Goal: Task Accomplishment & Management: Manage account settings

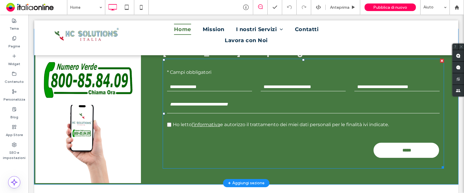
scroll to position [815, 0]
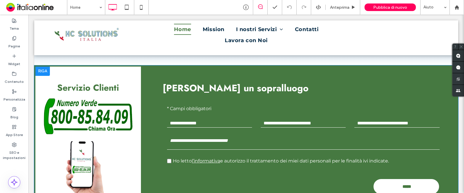
click at [46, 72] on div at bounding box center [42, 70] width 14 height 9
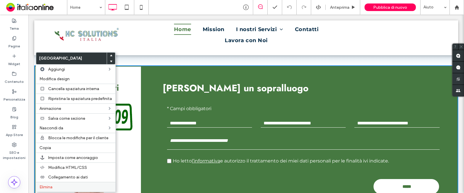
click at [48, 184] on span "Elimina" at bounding box center [45, 186] width 13 height 5
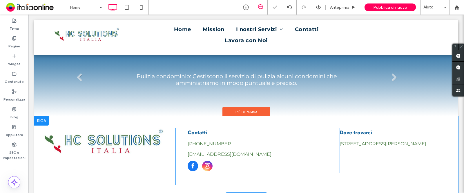
scroll to position [734, 0]
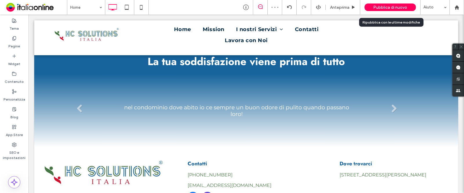
click at [391, 8] on span "Pubblica di nuovo" at bounding box center [390, 7] width 34 height 5
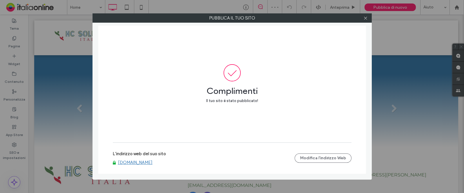
drag, startPoint x: 365, startPoint y: 16, endPoint x: 360, endPoint y: 31, distance: 16.1
click at [365, 16] on icon at bounding box center [365, 18] width 4 height 4
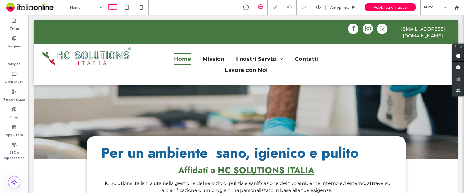
scroll to position [0, 0]
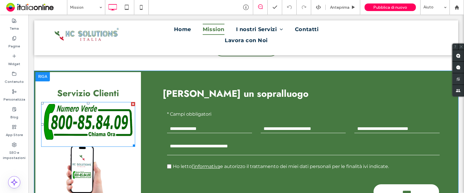
scroll to position [942, 0]
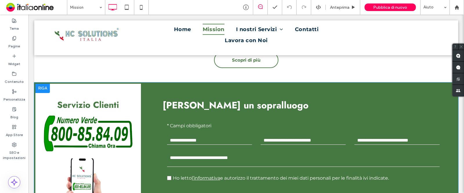
click at [42, 91] on div at bounding box center [42, 88] width 14 height 9
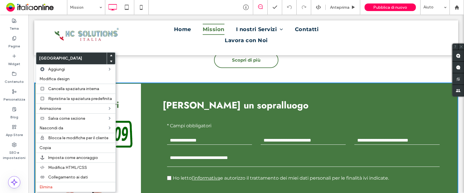
drag, startPoint x: 44, startPoint y: 184, endPoint x: 213, endPoint y: 124, distance: 179.3
click at [44, 184] on span "Elimina" at bounding box center [45, 186] width 13 height 5
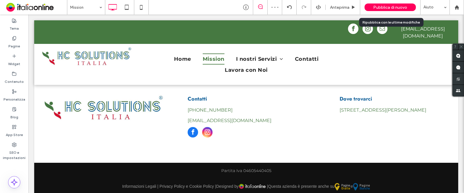
click at [391, 8] on span "Pubblica di nuovo" at bounding box center [390, 7] width 34 height 5
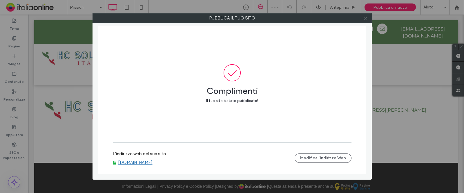
click at [365, 19] on icon at bounding box center [365, 18] width 4 height 4
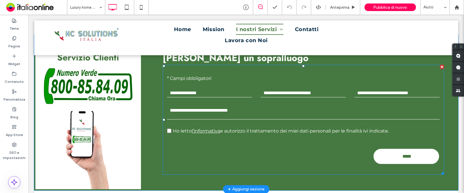
scroll to position [1848, 0]
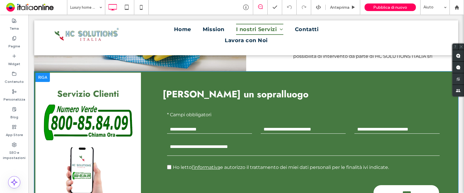
click at [38, 82] on div at bounding box center [42, 76] width 14 height 9
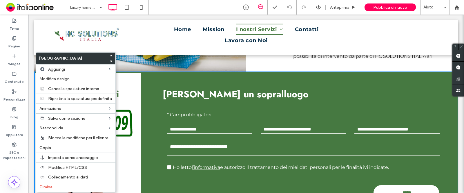
drag, startPoint x: 49, startPoint y: 185, endPoint x: 219, endPoint y: 123, distance: 180.4
click at [49, 185] on span "Elimina" at bounding box center [45, 186] width 13 height 5
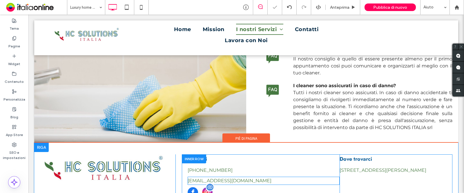
scroll to position [1740, 0]
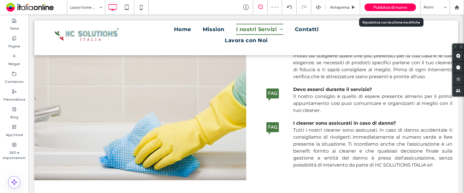
click at [387, 8] on span "Pubblica di nuovo" at bounding box center [390, 7] width 34 height 5
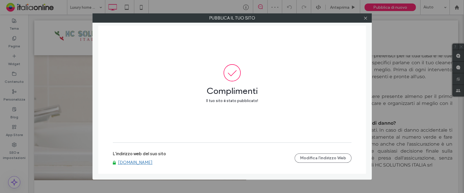
drag, startPoint x: 363, startPoint y: 19, endPoint x: 358, endPoint y: 20, distance: 5.3
click at [363, 18] on icon at bounding box center [365, 18] width 4 height 4
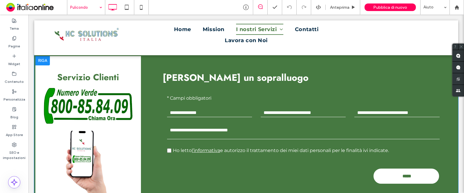
scroll to position [543, 0]
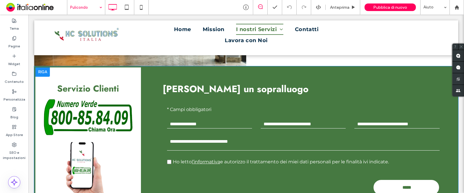
click at [41, 75] on div at bounding box center [42, 71] width 14 height 9
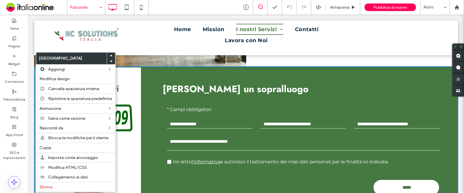
drag, startPoint x: 52, startPoint y: 184, endPoint x: 252, endPoint y: 118, distance: 210.3
click at [52, 184] on span "Elimina" at bounding box center [45, 186] width 13 height 5
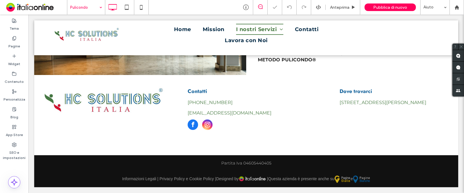
scroll to position [536, 0]
click at [375, 5] on span "Pubblica di nuovo" at bounding box center [390, 7] width 34 height 5
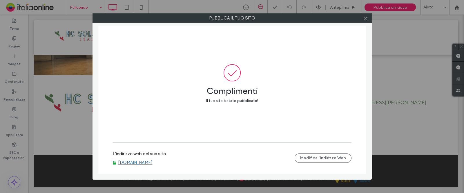
drag, startPoint x: 362, startPoint y: 17, endPoint x: 340, endPoint y: 46, distance: 36.7
click at [362, 17] on div at bounding box center [365, 18] width 9 height 9
click at [366, 17] on icon at bounding box center [365, 18] width 4 height 4
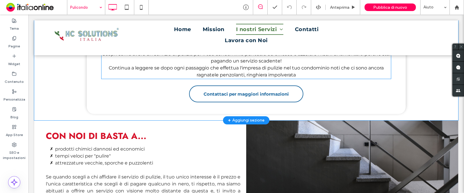
scroll to position [282, 0]
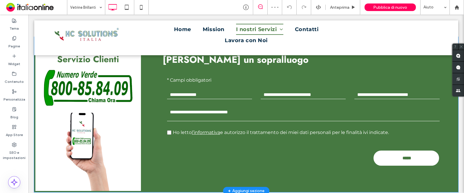
scroll to position [580, 0]
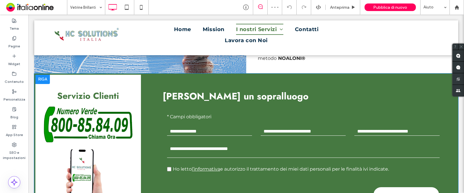
click at [40, 82] on div at bounding box center [42, 79] width 14 height 9
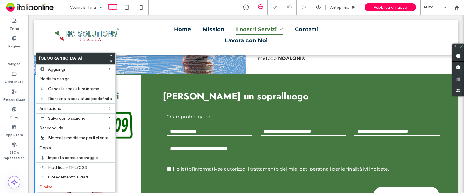
drag, startPoint x: 48, startPoint y: 184, endPoint x: 224, endPoint y: 128, distance: 184.7
click at [48, 184] on span "Elimina" at bounding box center [45, 186] width 13 height 5
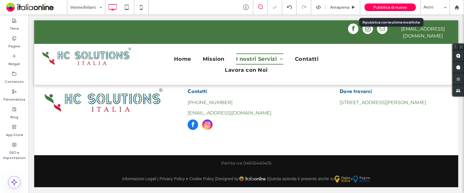
click at [390, 9] on span "Pubblica di nuovo" at bounding box center [390, 7] width 34 height 5
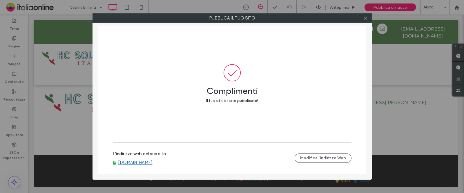
click at [362, 18] on div at bounding box center [365, 18] width 9 height 9
click at [366, 18] on icon at bounding box center [365, 18] width 4 height 4
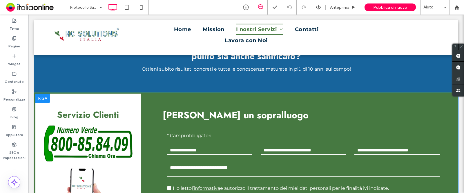
scroll to position [1450, 0]
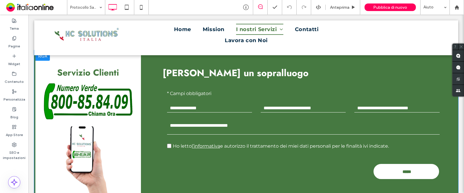
click at [41, 58] on div at bounding box center [42, 55] width 14 height 9
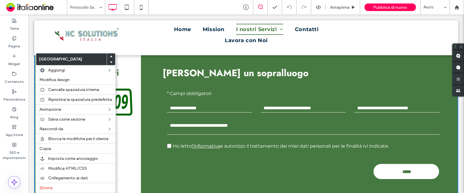
drag, startPoint x: 48, startPoint y: 186, endPoint x: 238, endPoint y: 121, distance: 200.8
click at [48, 186] on span "Elimina" at bounding box center [45, 187] width 13 height 5
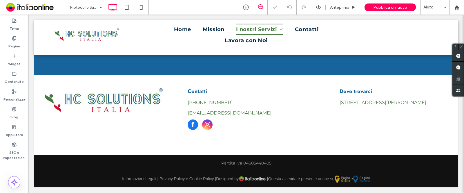
scroll to position [1427, 0]
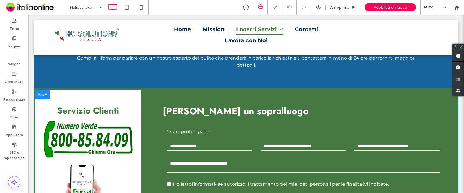
scroll to position [1232, 0]
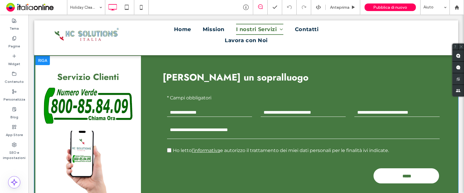
click at [41, 57] on div at bounding box center [42, 60] width 14 height 9
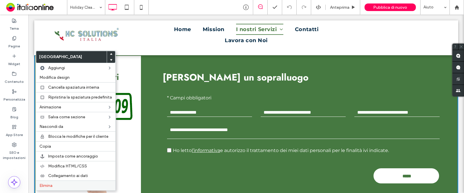
drag, startPoint x: 47, startPoint y: 184, endPoint x: 179, endPoint y: 115, distance: 149.8
click at [47, 184] on span "Elimina" at bounding box center [45, 185] width 13 height 5
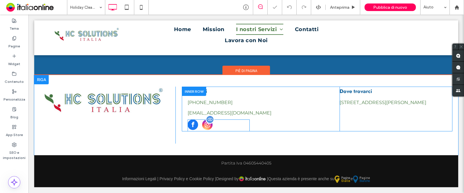
scroll to position [1207, 0]
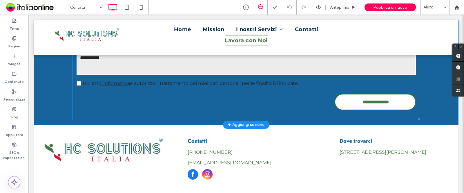
scroll to position [534, 0]
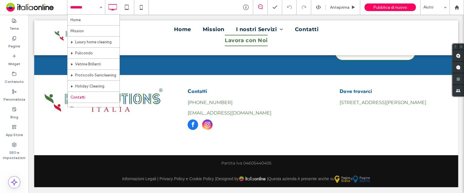
click at [100, 6] on div "Home Mission Luxury home cleaning Pulicondo Vetrine Brillanti Protocollo Sanicl…" at bounding box center [86, 7] width 38 height 14
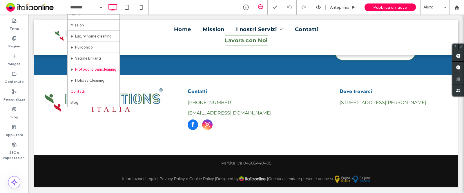
scroll to position [8, 0]
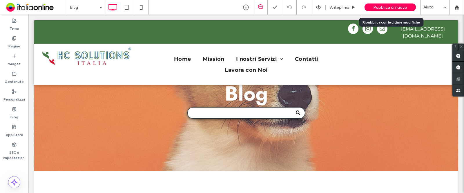
click at [390, 8] on span "Pubblica di nuovo" at bounding box center [390, 7] width 34 height 5
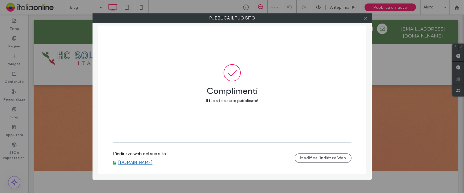
drag, startPoint x: 365, startPoint y: 18, endPoint x: 330, endPoint y: 37, distance: 40.5
click at [365, 18] on use at bounding box center [365, 18] width 3 height 3
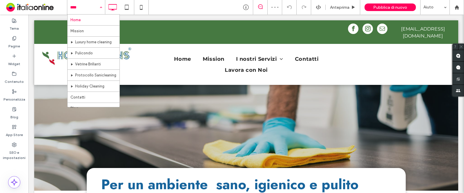
click at [99, 8] on div "Home Mission Luxury home cleaning Pulicondo Vetrine Brillanti Protocollo Sanicl…" at bounding box center [86, 7] width 38 height 14
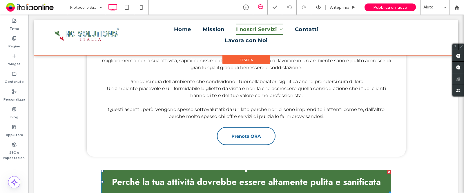
scroll to position [253, 0]
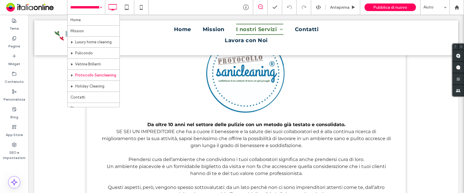
click at [100, 7] on div "Home Mission Luxury home cleaning Pulicondo Vetrine Brillanti Protocollo Sanicl…" at bounding box center [86, 7] width 38 height 14
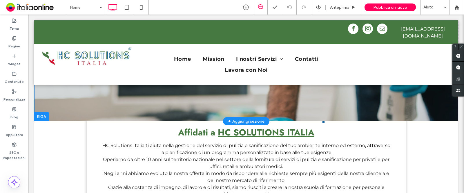
scroll to position [72, 0]
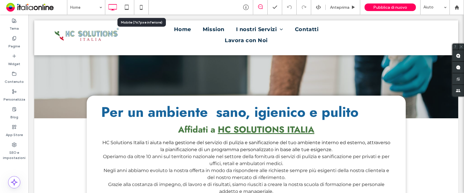
drag, startPoint x: 141, startPoint y: 5, endPoint x: 188, endPoint y: 97, distance: 103.6
click at [141, 5] on use at bounding box center [141, 7] width 3 height 5
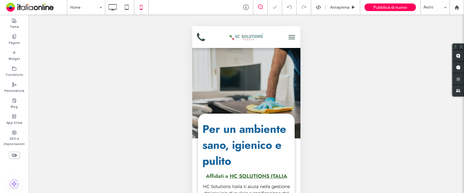
scroll to position [0, 0]
click at [200, 41] on icon at bounding box center [201, 37] width 14 height 14
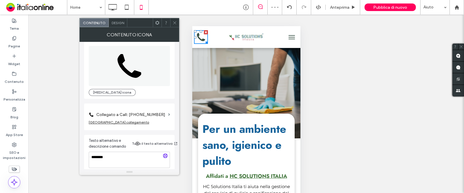
scroll to position [10, 0]
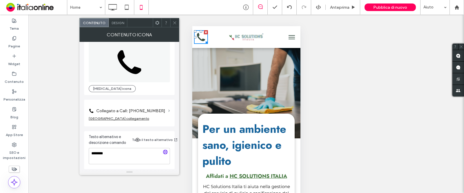
click at [169, 111] on span at bounding box center [169, 110] width 2 height 3
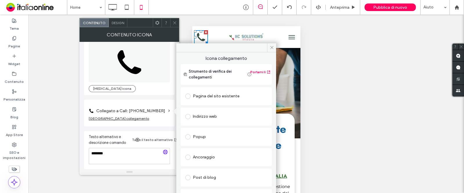
click at [154, 112] on label "Collegato a Call: [PHONE_NUMBER]" at bounding box center [131, 110] width 70 height 11
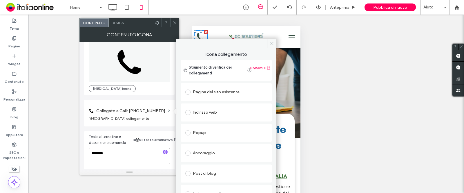
click at [110, 149] on textarea "********" at bounding box center [129, 156] width 81 height 16
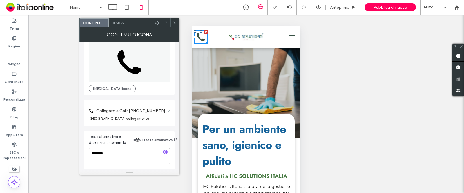
click at [169, 110] on span at bounding box center [169, 110] width 2 height 3
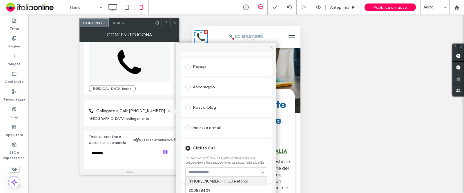
scroll to position [72, 0]
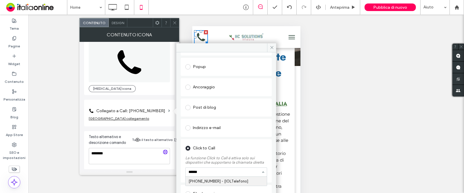
type input "*******"
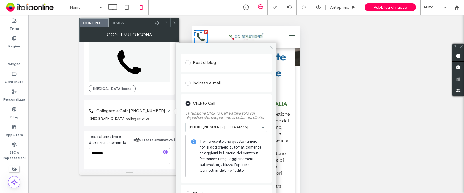
scroll to position [120, 0]
click at [271, 48] on icon at bounding box center [272, 47] width 4 height 4
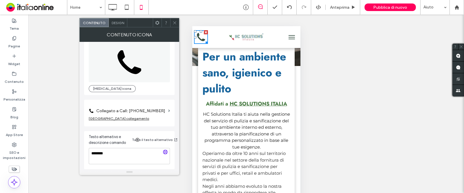
click at [176, 26] on span at bounding box center [175, 22] width 4 height 9
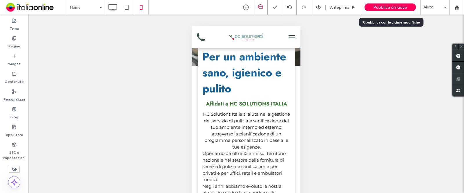
click at [376, 7] on span "Pubblica di nuovo" at bounding box center [390, 7] width 34 height 5
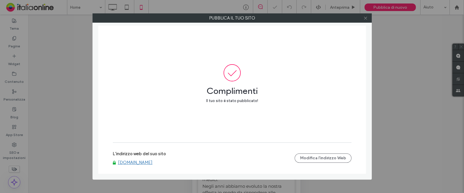
click at [367, 18] on icon at bounding box center [365, 18] width 4 height 4
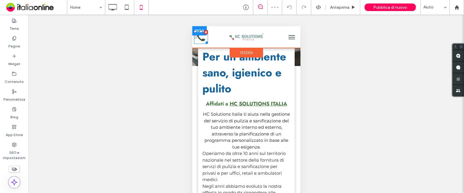
click at [201, 39] on icon at bounding box center [201, 37] width 8 height 8
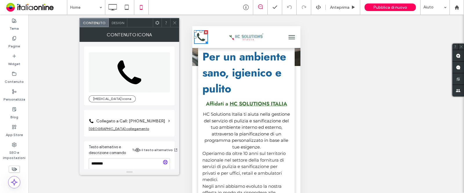
scroll to position [10, 0]
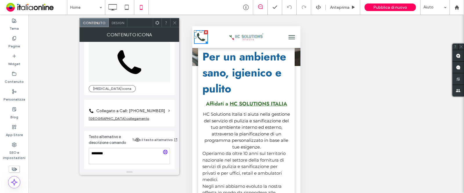
click at [175, 22] on use at bounding box center [174, 22] width 3 height 3
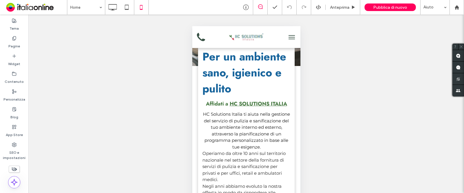
click at [155, 139] on div "Mostrare? Sì Mostrare? Sì" at bounding box center [246, 110] width 436 height 193
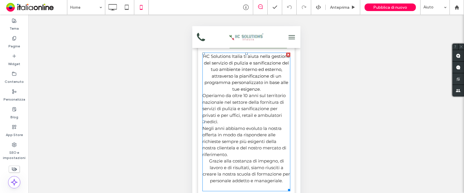
scroll to position [0, 0]
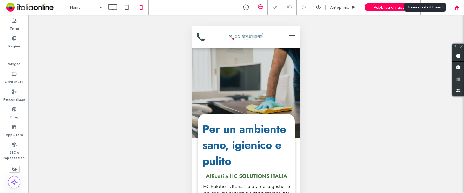
click at [457, 7] on use at bounding box center [456, 7] width 4 height 4
